Goal: Task Accomplishment & Management: Contribute content

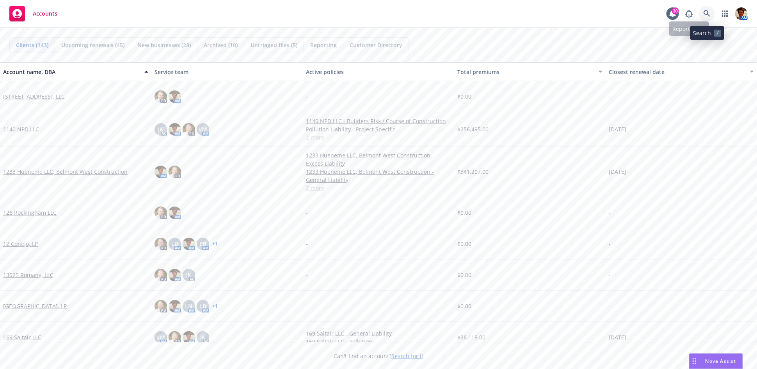
click at [681, 14] on icon at bounding box center [706, 13] width 7 height 7
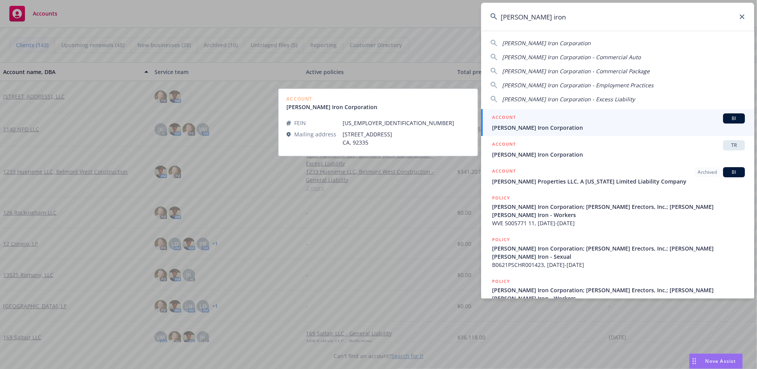
type input "[PERSON_NAME] iron"
click at [551, 123] on div "ACCOUNT BI" at bounding box center [618, 118] width 253 height 10
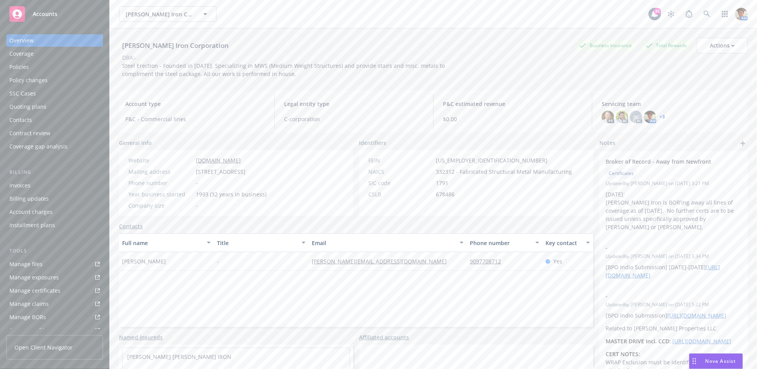
click at [29, 66] on div "Policies" at bounding box center [54, 67] width 90 height 12
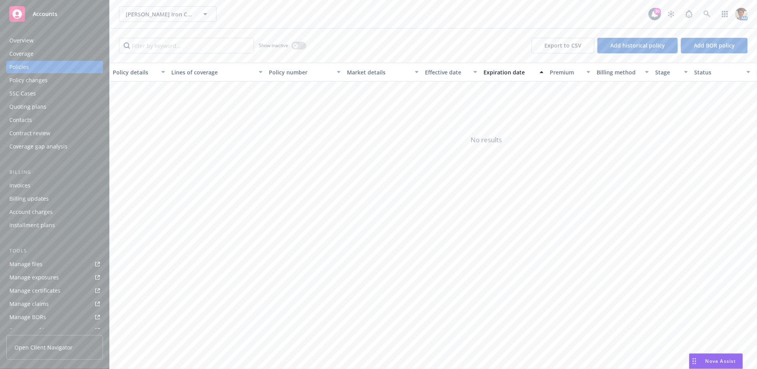
click at [37, 260] on div "Manage files" at bounding box center [25, 264] width 33 height 12
click at [296, 50] on div "Show inactive" at bounding box center [283, 46] width 48 height 16
click at [294, 45] on icon "button" at bounding box center [295, 45] width 3 height 3
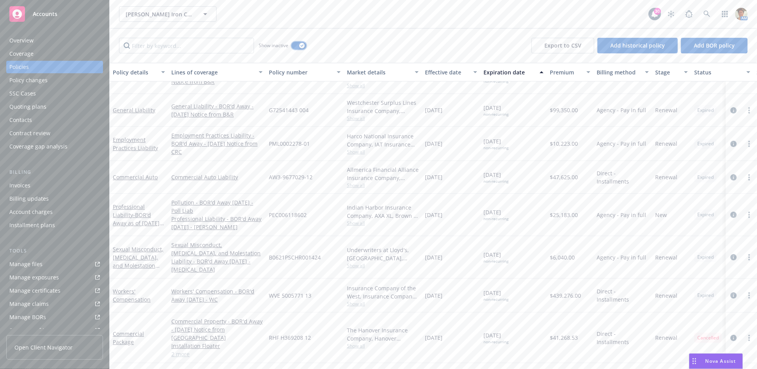
scroll to position [1474, 0]
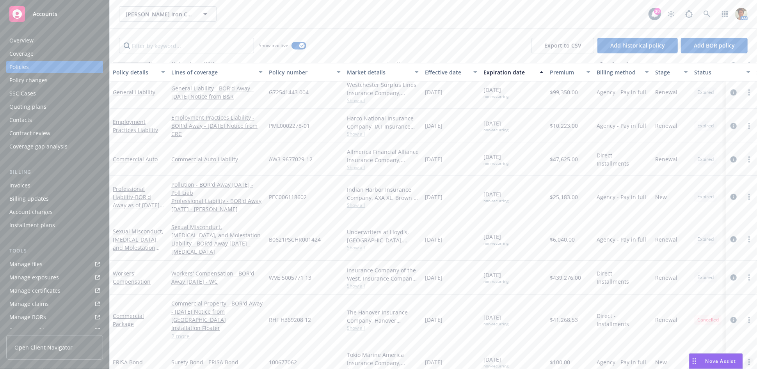
click at [681, 332] on link "more" at bounding box center [748, 362] width 9 height 9
click at [681, 323] on link "Copy logging email" at bounding box center [707, 321] width 92 height 16
click at [681, 14] on icon at bounding box center [706, 14] width 7 height 7
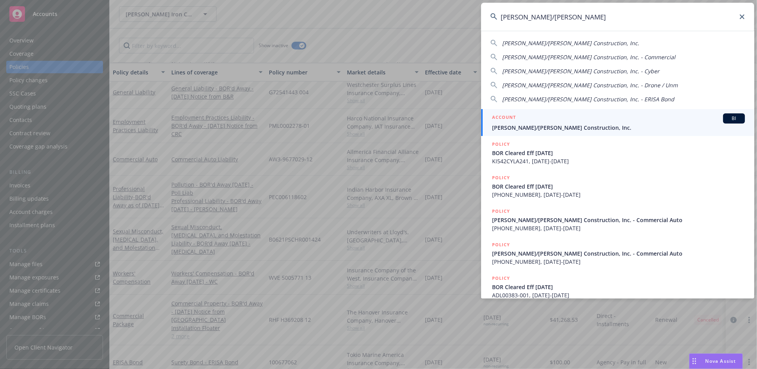
type input "elliott/drinkward"
click at [560, 121] on div "ACCOUNT BI" at bounding box center [618, 118] width 253 height 10
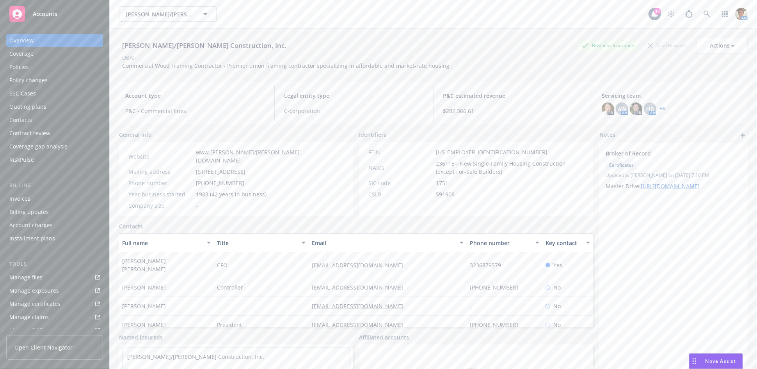
click at [30, 69] on div "Policies" at bounding box center [54, 67] width 90 height 12
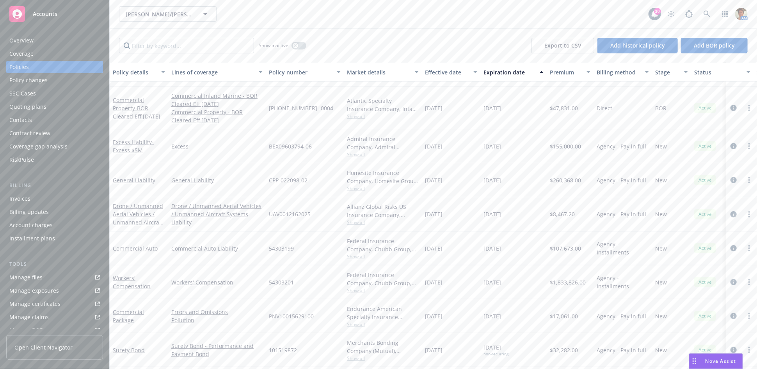
scroll to position [188, 0]
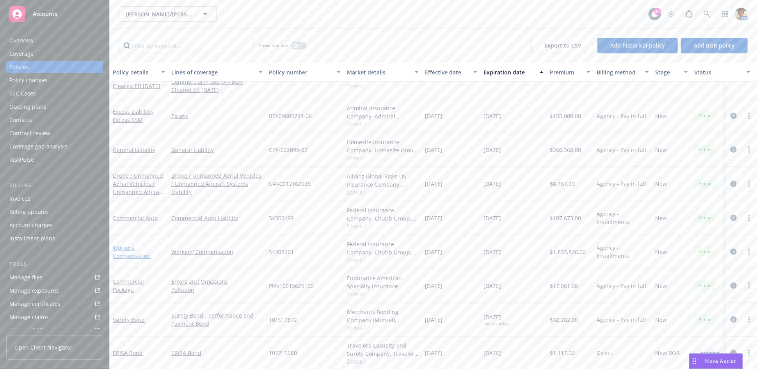
click at [137, 246] on link "Workers' Compensation" at bounding box center [132, 252] width 38 height 16
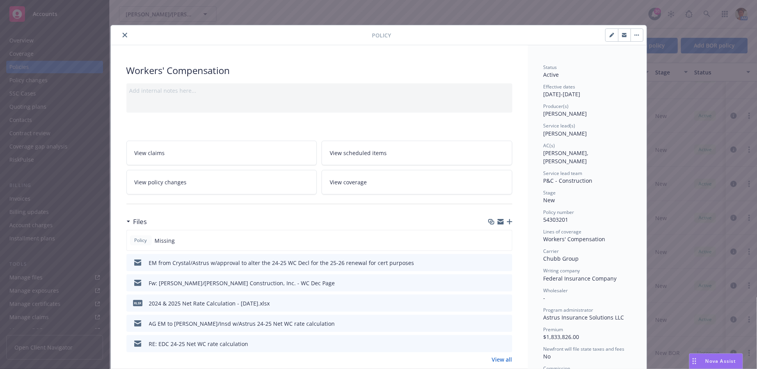
click at [507, 221] on icon "button" at bounding box center [509, 221] width 5 height 5
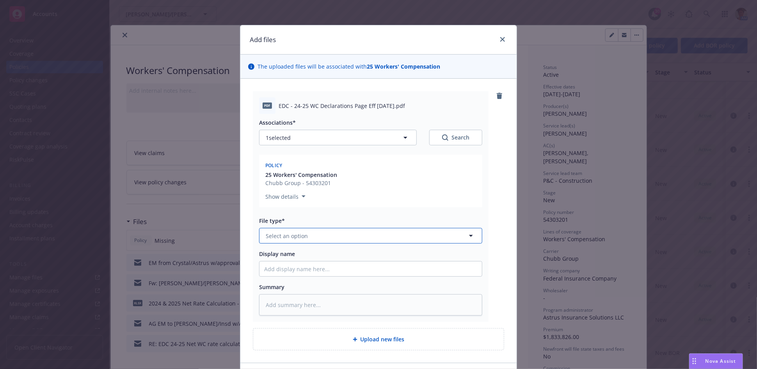
click at [347, 239] on button "Select an option" at bounding box center [370, 236] width 223 height 16
type input "Other"
click at [348, 258] on div "Other" at bounding box center [370, 257] width 213 height 11
drag, startPoint x: 290, startPoint y: 106, endPoint x: 399, endPoint y: 105, distance: 108.8
click at [399, 105] on span "EDC - 24-25 WC Declarations Page Eff 08-01-2025.pdf" at bounding box center [341, 106] width 126 height 8
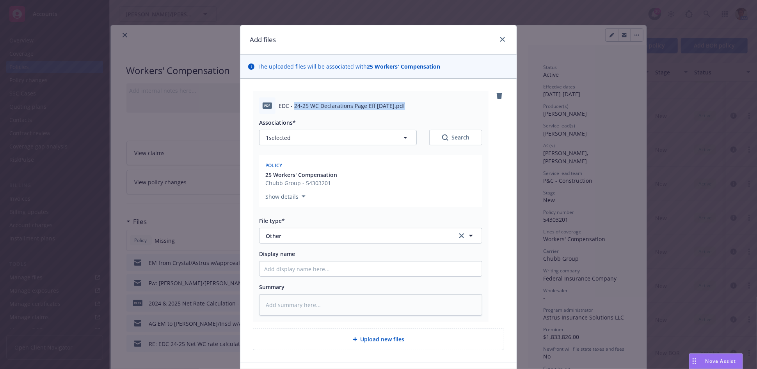
copy span "24-25 WC Declarations Page Eff 08-01-2025"
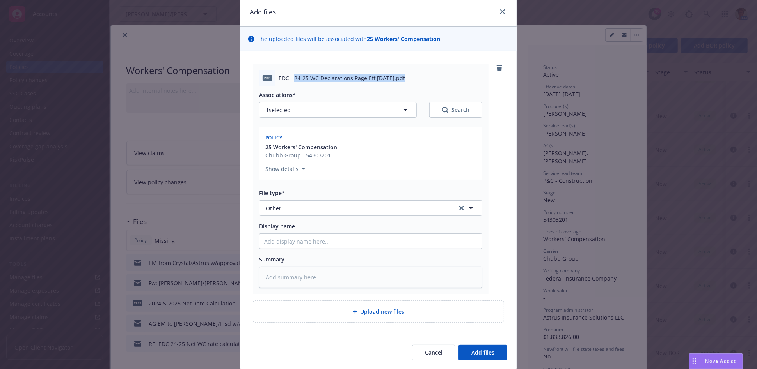
scroll to position [43, 0]
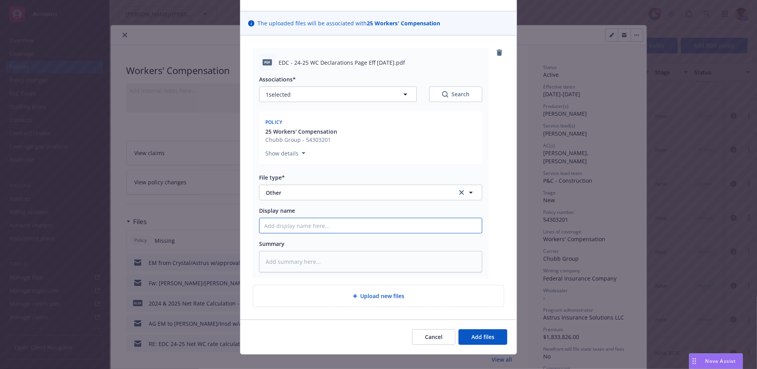
click at [335, 224] on input "Display name" at bounding box center [370, 225] width 222 height 15
paste input "24-25 WC Declarations Page Eff 08-01-2025"
type textarea "x"
type input "24-25 WC Declarations Page Eff 08-01-2025"
click at [335, 263] on textarea at bounding box center [370, 261] width 223 height 21
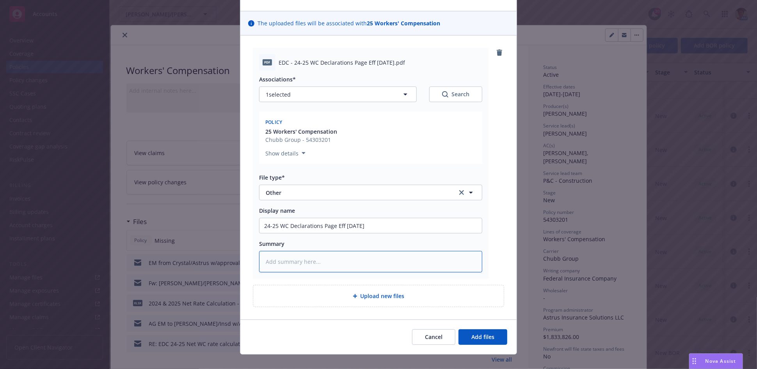
paste textarea "24-25 WC Declarations Page Eff 08-01-2025"
type textarea "x"
type textarea "24-25 WC Declarations Page Eff 08-01-2025"
click at [386, 227] on input "24-25 WC Declarations Page Eff 08-01-2025" at bounding box center [370, 225] width 222 height 15
type textarea "x"
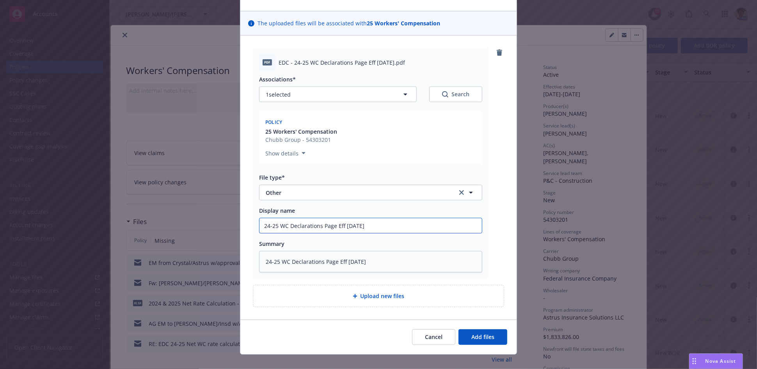
type input "24-25 WC Declarations Page Eff 08-01-2025"
type textarea "x"
type input "24-25 WC Declarations Page Eff 08-01-2025 -"
type textarea "x"
type input "24-25 WC Declarations Page Eff 08-01-2025 -"
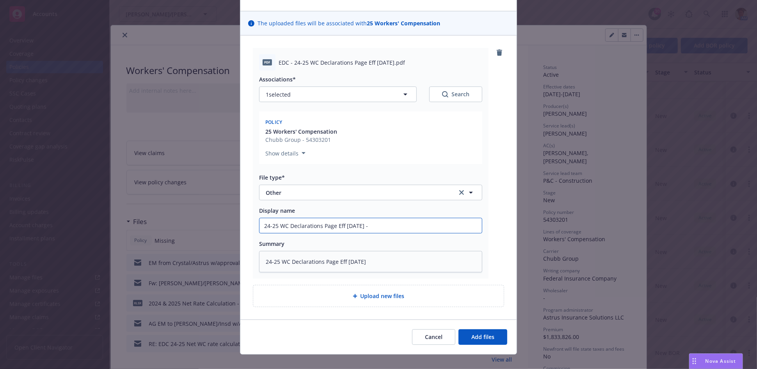
type textarea "x"
type input "24-25 WC Declarations Page Eff 08-01-2025 - U"
type textarea "x"
type input "24-25 WC Declarations Page Eff 08-01-2025 - Us"
type textarea "x"
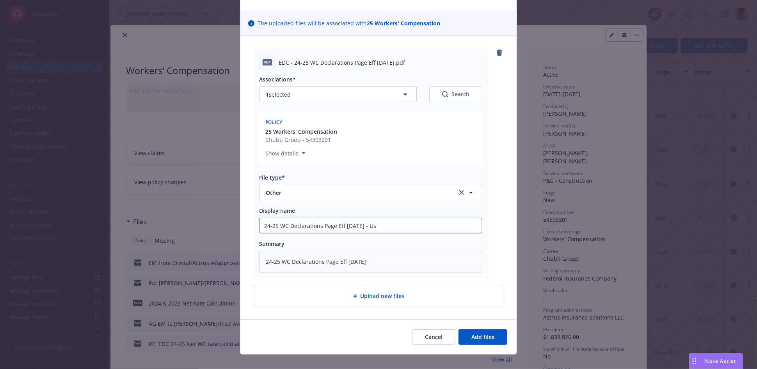
type input "24-25 WC Declarations Page Eff 08-01-2025 - Use"
type textarea "x"
type input "24-25 WC Declarations Page Eff 08-01-2025 - Use"
type textarea "x"
type input "24-25 WC Declarations Page Eff 08-01-2025 - Use r"
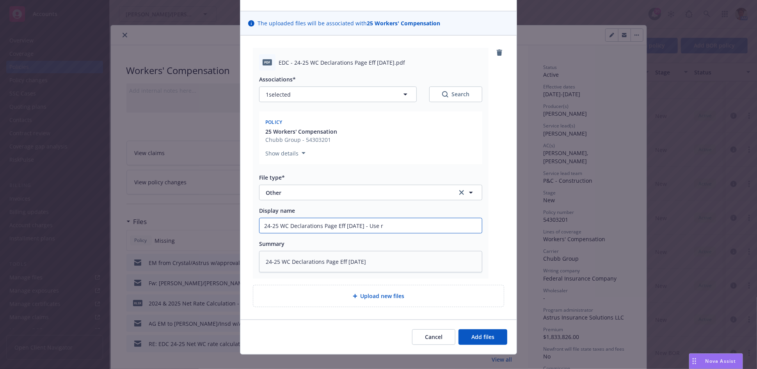
type textarea "x"
type input "24-25 WC Declarations Page Eff 08-01-2025 - Use re"
type textarea "x"
type input "24-25 WC Declarations Page Eff 08-01-2025 - Use req"
type textarea "x"
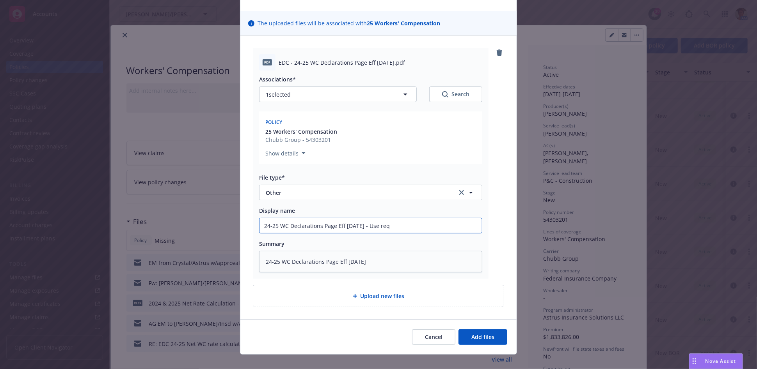
type input "24-25 WC Declarations Page Eff 08-01-2025 - Use requ"
type textarea "x"
type input "24-25 WC Declarations Page Eff 08-01-2025 - Use requi"
type textarea "x"
type input "24-25 WC Declarations Page Eff 08-01-2025 - Use requir"
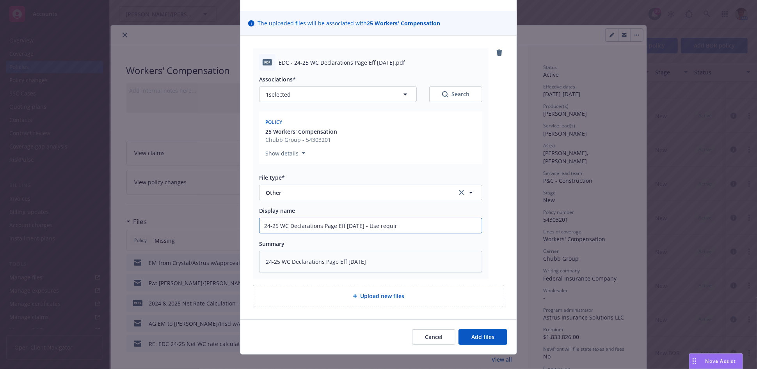
type textarea "x"
type input "24-25 WC Declarations Page Eff 08-01-2025 - Use require"
type textarea "x"
type input "24-25 WC Declarations Page Eff 08-01-2025 - Use requires"
type textarea "x"
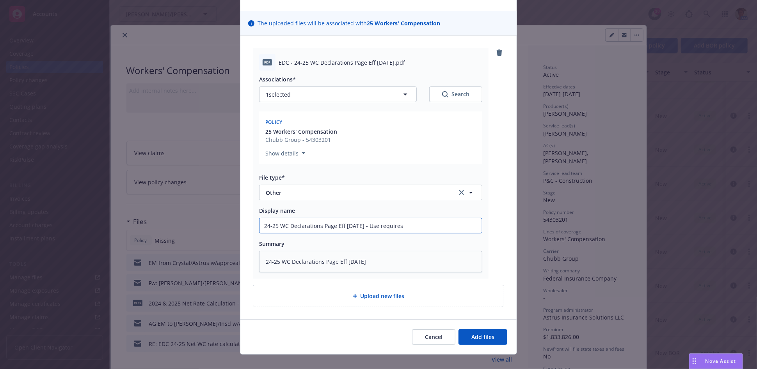
type input "24-25 WC Declarations Page Eff 08-01-2025 - Use requires"
type textarea "x"
type input "24-25 WC Declarations Page Eff 08-01-2025 - Use requires A"
type textarea "x"
type input "24-25 WC Declarations Page Eff 08-01-2025 - Use requires AM"
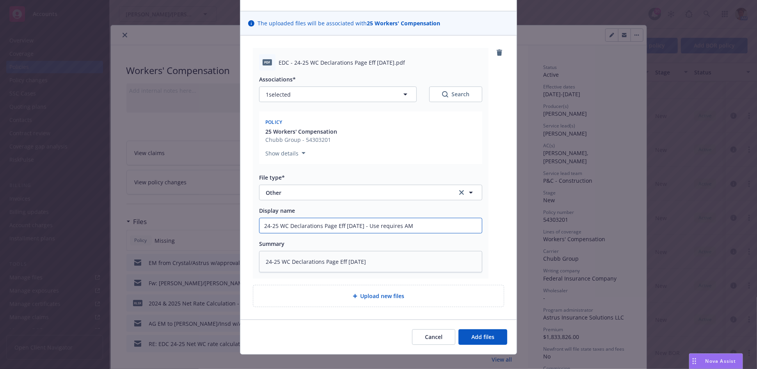
type textarea "x"
type input "24-25 WC Declarations Page Eff 08-01-2025 - Use requires AM"
type textarea "x"
type input "24-25 WC Declarations Page Eff 08-01-2025 - Use requires AM a"
type textarea "x"
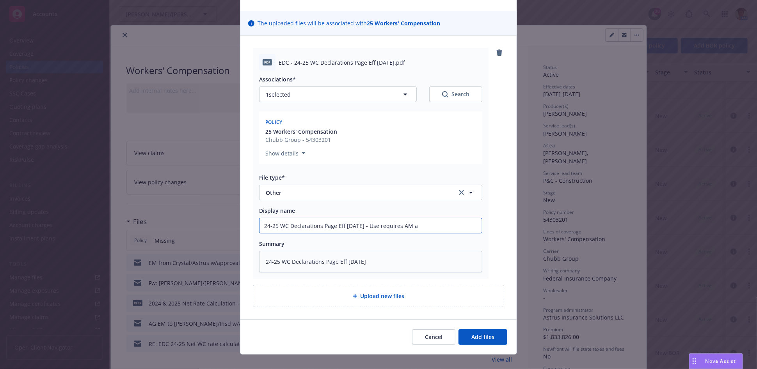
type input "24-25 WC Declarations Page Eff 08-01-2025 - Use requires AM ap"
type textarea "x"
type input "24-25 WC Declarations Page Eff 08-01-2025 - Use requires AM app"
type textarea "x"
type input "24-25 WC Declarations Page Eff 08-01-2025 - Use requires AM appr"
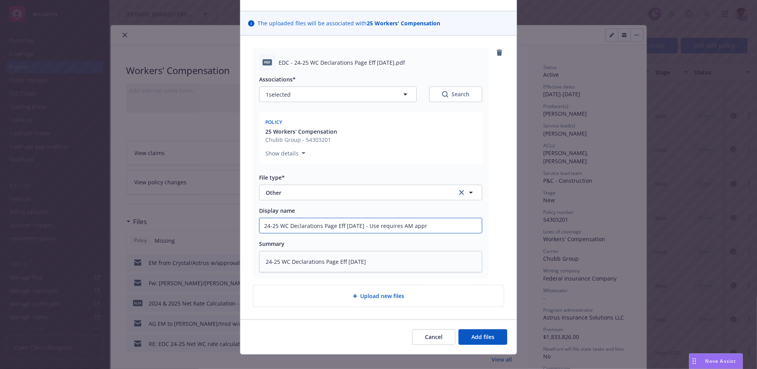
type textarea "x"
type input "24-25 WC Declarations Page Eff 08-01-2025 - Use requires AM appro"
type textarea "x"
type input "24-25 WC Declarations Page Eff 08-01-2025 - Use requires AM approv"
type textarea "x"
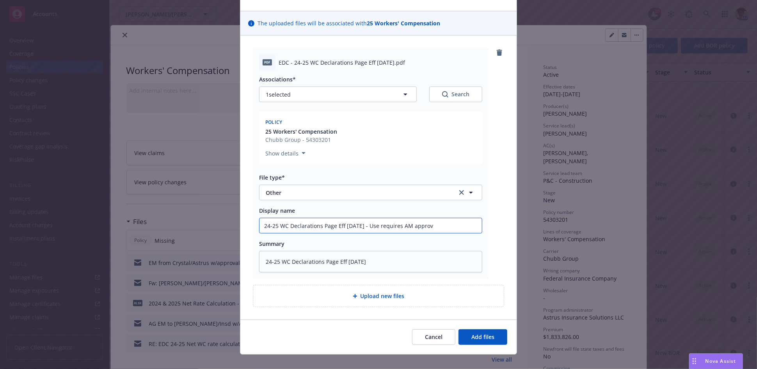
type input "24-25 WC Declarations Page Eff 08-01-2025 - Use requires AM approva"
type textarea "x"
drag, startPoint x: 376, startPoint y: 226, endPoint x: 446, endPoint y: 227, distance: 70.6
click at [446, 227] on input "24-25 WC Declarations Page Eff 08-01-2025 - Use requires AM approval" at bounding box center [370, 225] width 222 height 15
type input "24-25 WC Declarations Page Eff 08-01-2025 - Use requires AM approval"
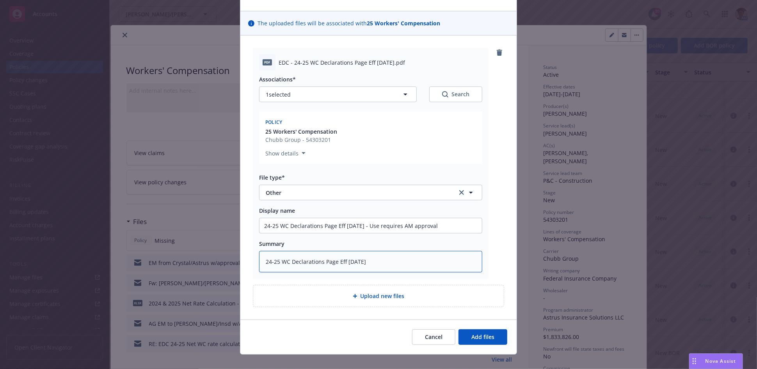
click at [379, 262] on textarea "24-25 WC Declarations Page Eff 08-01-2025" at bounding box center [370, 261] width 223 height 21
type textarea "x"
type textarea "24-25 WC Declarations Page Eff 08-01-2025"
type textarea "x"
type textarea "24-25 WC Declarations Page Eff 08-01-2025 -"
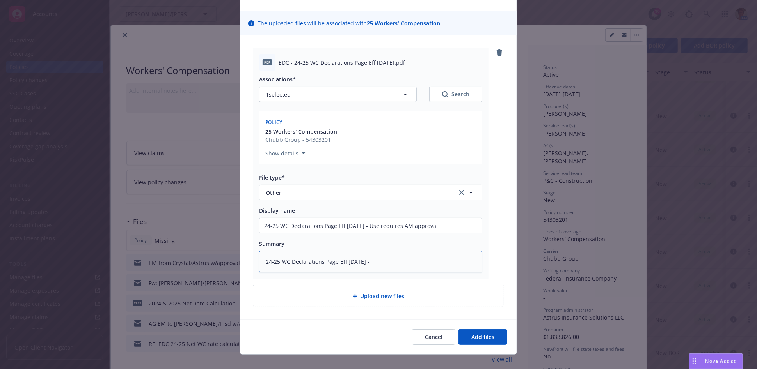
paste textarea "Use requires AM approval"
type textarea "x"
type textarea "24-25 WC Declarations Page Eff 08-01-2025 -Use requires AM approval"
type textarea "x"
type textarea "24-25 WC Declarations Page Eff 08-01-2025 - Use requires AM approval"
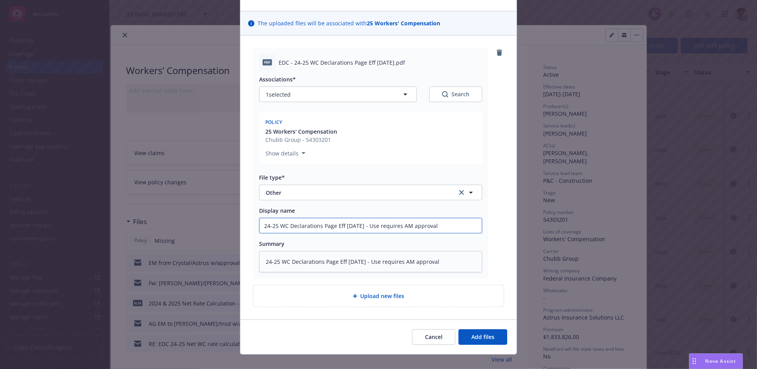
click at [447, 226] on input "24-25 WC Declarations Page Eff 08-01-2025 - Use requires AM approval" at bounding box center [370, 225] width 222 height 15
type textarea "x"
type input "24-25 WC Declarations Page Eff 08-01-2025 - Use requires AM approval"
type textarea "x"
type input "24-25 WC Declarations Page Eff 08-01-2025 - Use requires AM approval ("
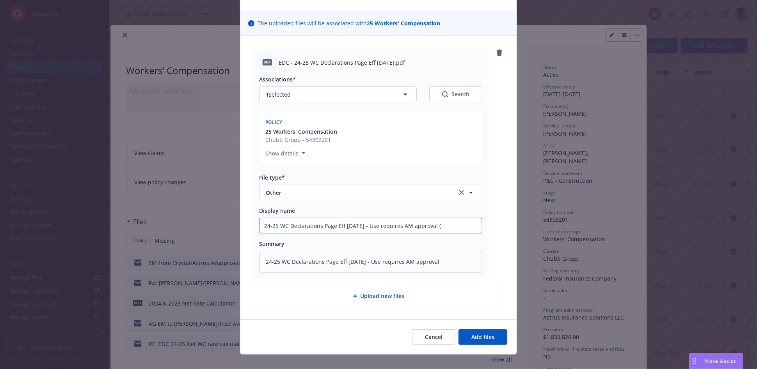
type textarea "x"
type input "24-25 WC Declarations Page Eff 08-01-2025 - Use requires AM approval (e"
type textarea "x"
type input "24-25 WC Declarations Page Eff 08-01-2025 - Use requires AM approval (ev"
type textarea "x"
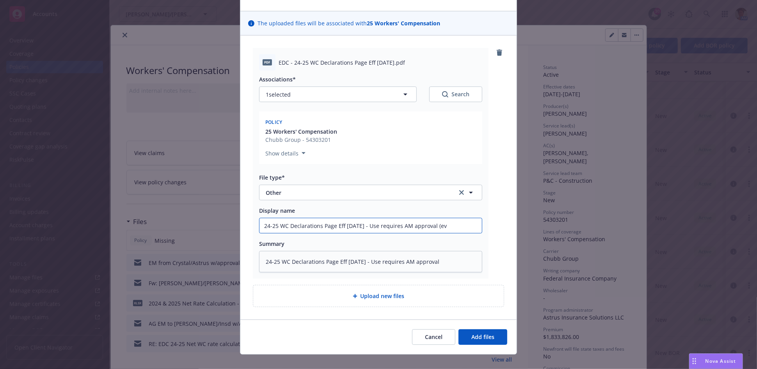
type input "24-25 WC Declarations Page Eff 08-01-2025 - Use requires AM approval (eve"
type textarea "x"
type input "24-25 WC Declarations Page Eff 08-01-2025 - Use requires AM approval (ever"
type textarea "x"
type input "24-25 WC Declarations Page Eff 08-01-2025 - Use requires AM approval (every"
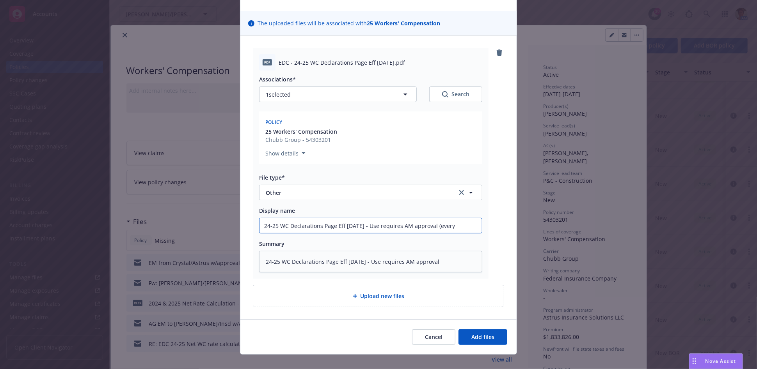
type textarea "x"
type input "24-25 WC Declarations Page Eff 08-01-2025 - Use requires AM approval (every"
type textarea "x"
type input "24-25 WC Declarations Page Eff 08-01-2025 - Use requires AM approval (every t"
type textarea "x"
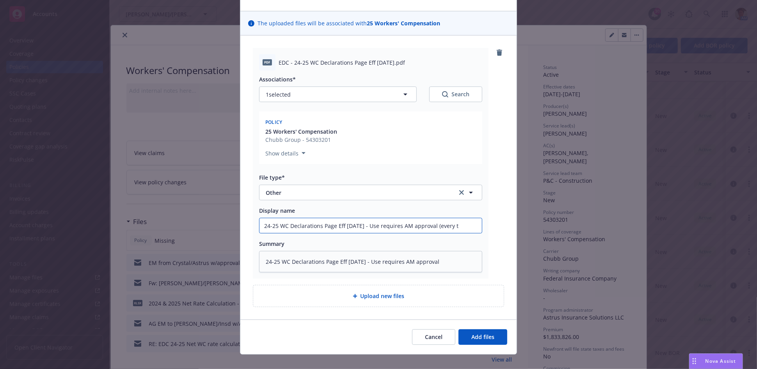
type input "24-25 WC Declarations Page Eff 08-01-2025 - Use requires AM approval (every ti"
type textarea "x"
type input "24-25 WC Declarations Page Eff 08-01-2025 - Use requires AM approval (every tim"
type textarea "x"
type input "24-25 WC Declarations Page Eff 08-01-2025 - Use requires AM approval (every time"
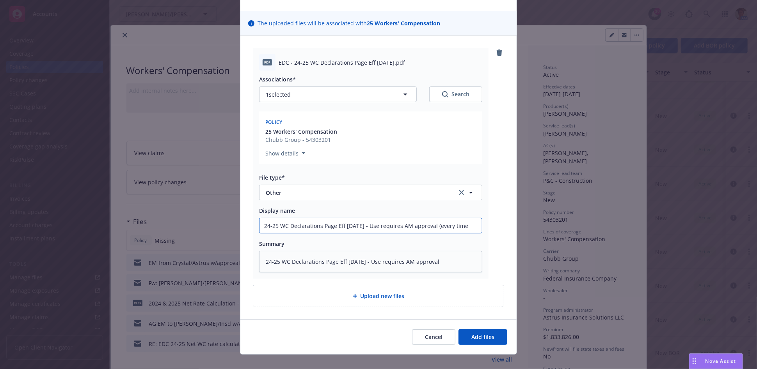
type textarea "x"
type input "24-25 WC Declarations Page Eff 08-01-2025 - Use requires AM approval (every tim…"
click at [459, 263] on textarea "24-25 WC Declarations Page Eff 08-01-2025 - Use requires AM approval" at bounding box center [370, 261] width 223 height 21
type textarea "x"
type textarea "24-25 WC Declarations Page Eff 08-01-2025 - Use requires AM approval"
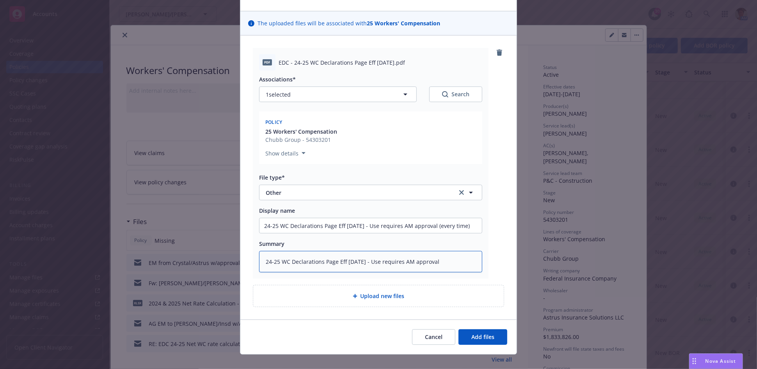
type textarea "x"
type textarea "24-25 WC Declarations Page Eff 08-01-2025 - Use requires AM approval ("
type textarea "x"
type textarea "24-25 WC Declarations Page Eff 08-01-2025 - Use requires AM approval (e"
type textarea "x"
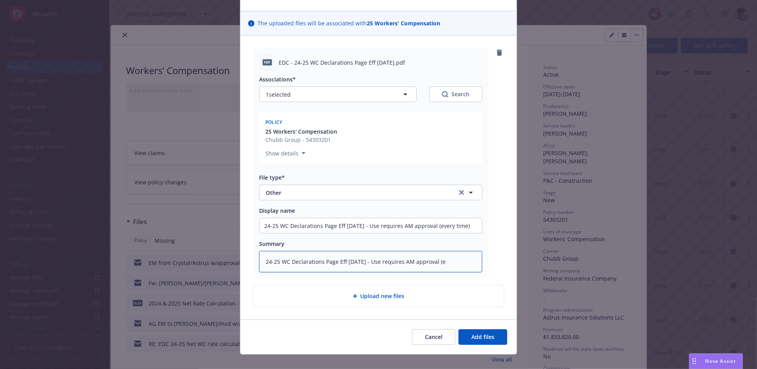
type textarea "24-25 WC Declarations Page Eff 08-01-2025 - Use requires AM approval (ev"
type textarea "x"
type textarea "24-25 WC Declarations Page Eff 08-01-2025 - Use requires AM approval (eve"
type textarea "x"
type textarea "24-25 WC Declarations Page Eff 08-01-2025 - Use requires AM approval (ever"
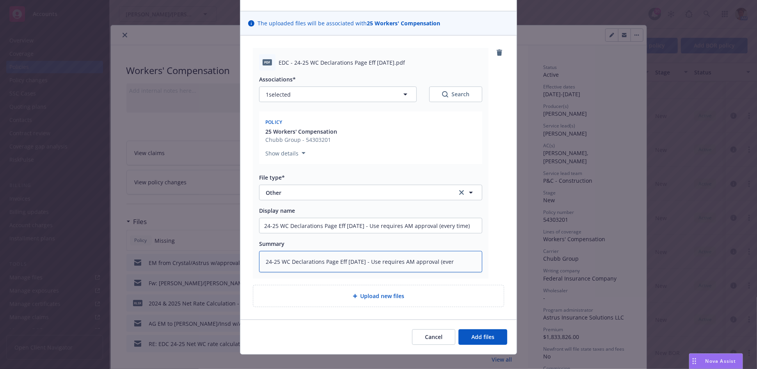
type textarea "x"
type textarea "24-25 WC Declarations Page Eff 08-01-2025 - Use requires AM approval (every"
type textarea "x"
type textarea "24-25 WC Declarations Page Eff 08-01-2025 - Use requires AM approval (every"
type textarea "x"
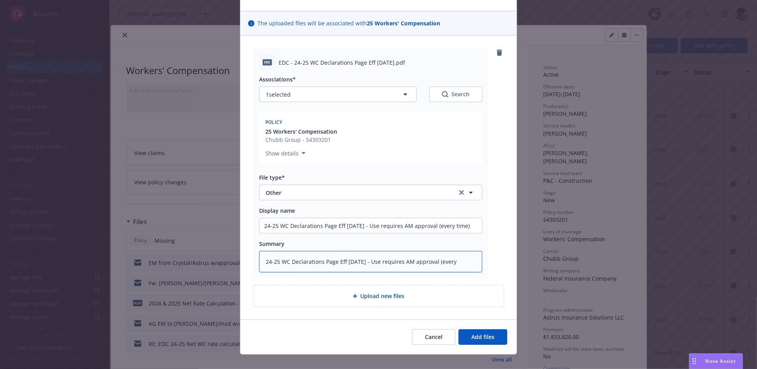
type textarea "24-25 WC Declarations Page Eff 08-01-2025 - Use requires AM approval (every t"
type textarea "x"
type textarea "24-25 WC Declarations Page Eff 08-01-2025 - Use requires AM approval (every ti"
type textarea "x"
type textarea "24-25 WC Declarations Page Eff 08-01-2025 - Use requires AM approval (every tim"
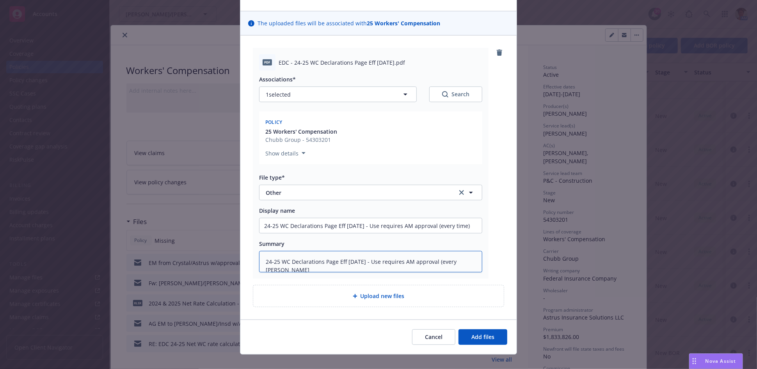
type textarea "x"
type textarea "24-25 WC Declarations Page Eff 08-01-2025 - Use requires AM approval (every time"
type textarea "x"
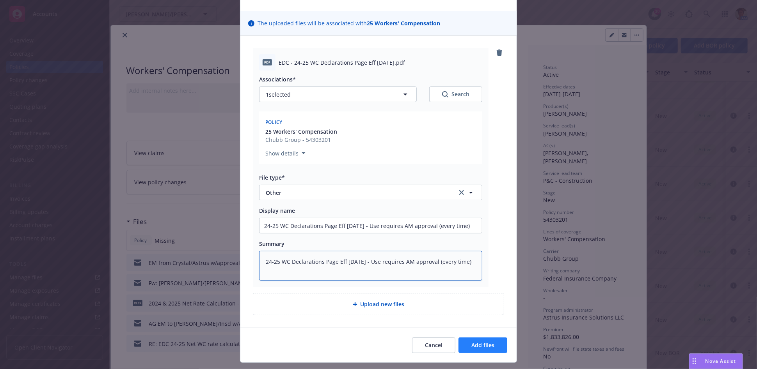
type textarea "24-25 WC Declarations Page Eff 08-01-2025 - Use requires AM approval (every tim…"
drag, startPoint x: 490, startPoint y: 347, endPoint x: 395, endPoint y: 281, distance: 115.4
click at [395, 281] on div "Add files The uploaded files will be associated with 25 Workers' Compensation p…" at bounding box center [378, 172] width 277 height 381
click at [489, 332] on span "Add files" at bounding box center [482, 345] width 23 height 7
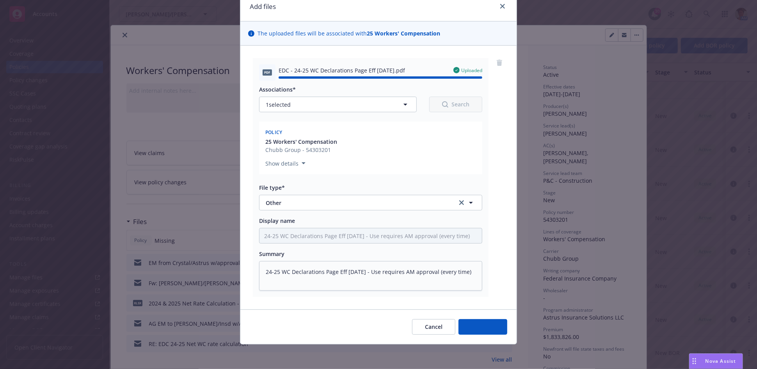
type textarea "x"
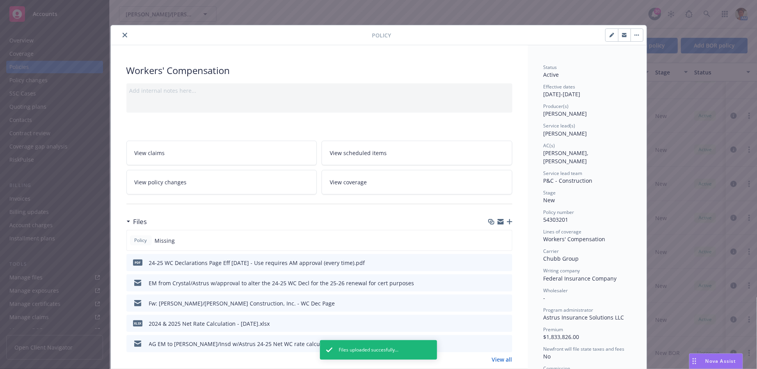
click at [122, 35] on icon "close" at bounding box center [124, 35] width 5 height 5
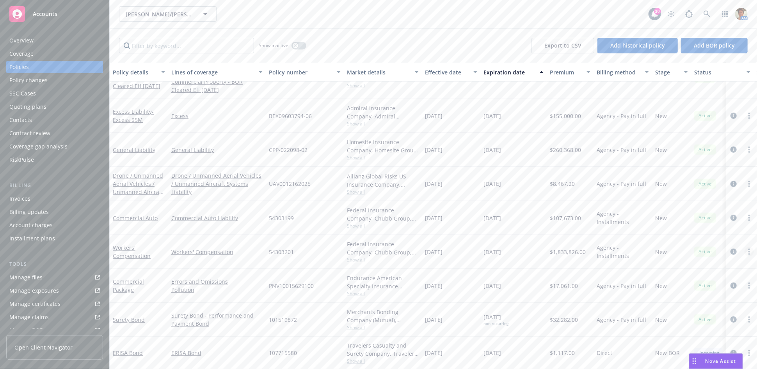
click at [681, 247] on link "more" at bounding box center [748, 251] width 9 height 9
click at [681, 332] on link "Copy logging email" at bounding box center [701, 355] width 92 height 16
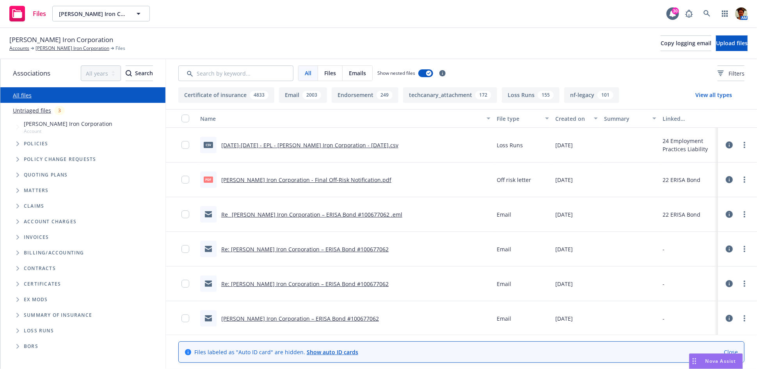
click at [307, 144] on link "2024-2024 - EPL - Schroeder Iron Corporation - 07-08-2025.csv" at bounding box center [309, 145] width 177 height 7
click at [294, 179] on link "Schroeder Iron Corporation - Final Off-Risk Notification.pdf" at bounding box center [306, 179] width 170 height 7
click at [54, 50] on link "[PERSON_NAME] Iron Corporation" at bounding box center [72, 48] width 74 height 7
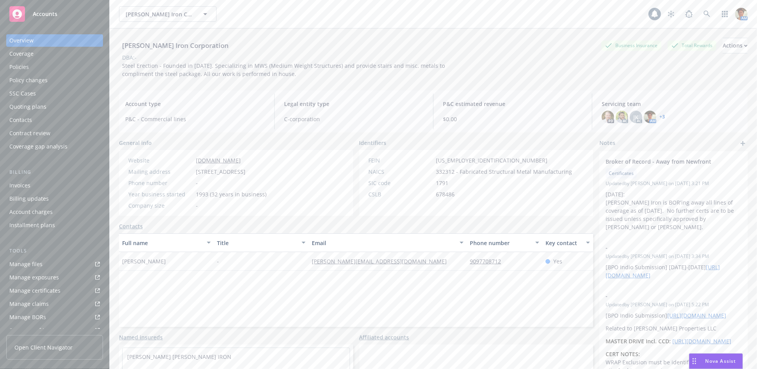
click at [41, 67] on div "Policies" at bounding box center [54, 67] width 90 height 12
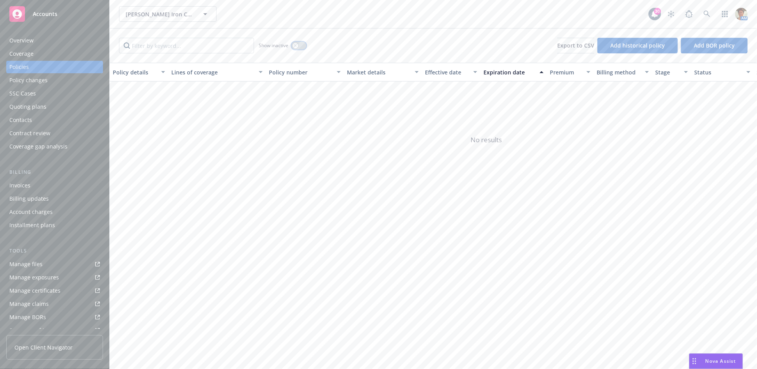
click at [295, 46] on icon "button" at bounding box center [295, 45] width 3 height 3
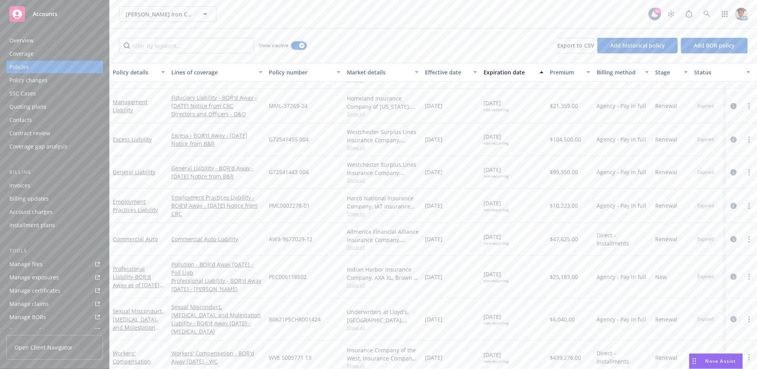
scroll to position [1474, 0]
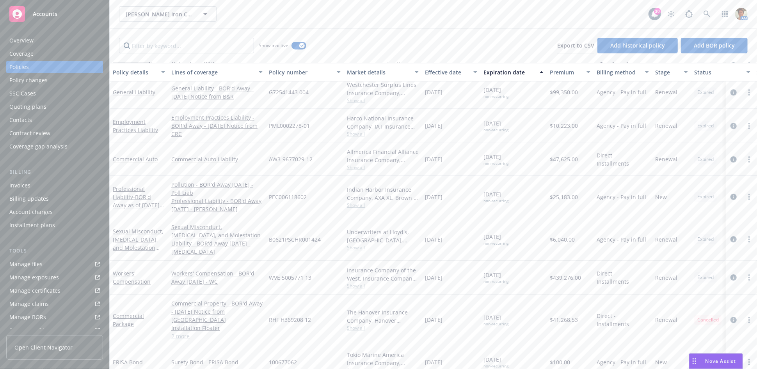
drag, startPoint x: 474, startPoint y: 335, endPoint x: 518, endPoint y: 349, distance: 46.5
click at [518, 349] on div "ERISA Bond Surety Bond - ERISA Bond 100677062 Tokio Marine America Insurance Co…" at bounding box center [486, 363] width 753 height 34
copy div "[DATE] non-recurring"
click at [708, 20] on link at bounding box center [707, 14] width 16 height 16
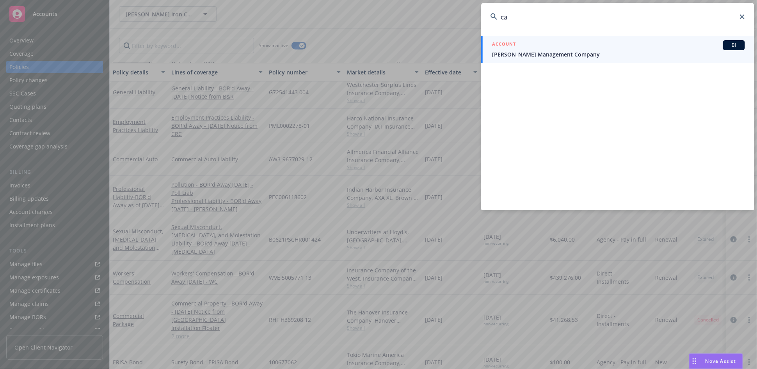
type input "c"
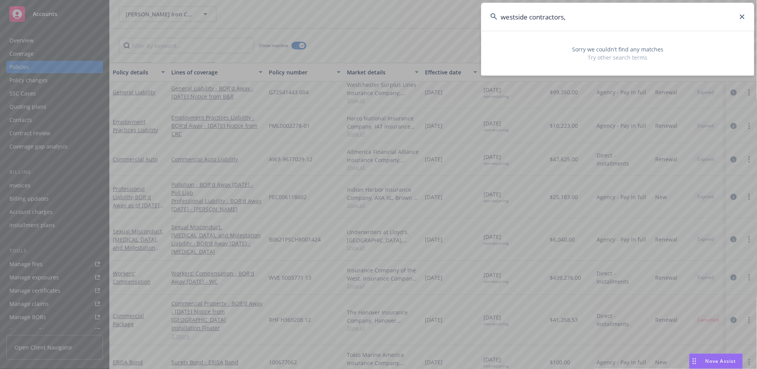
click at [741, 19] on input "westside contractors," at bounding box center [617, 17] width 273 height 28
type input "westside contractors,"
click at [742, 16] on icon at bounding box center [741, 16] width 5 height 5
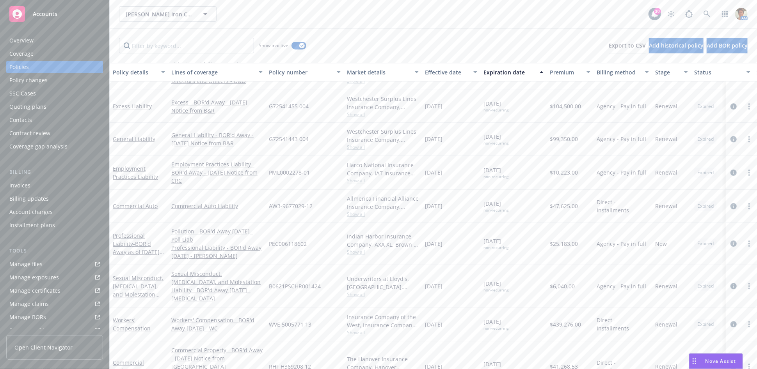
scroll to position [1474, 0]
